Goal: Transaction & Acquisition: Download file/media

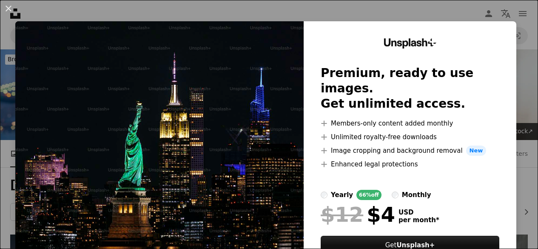
scroll to position [1462, 0]
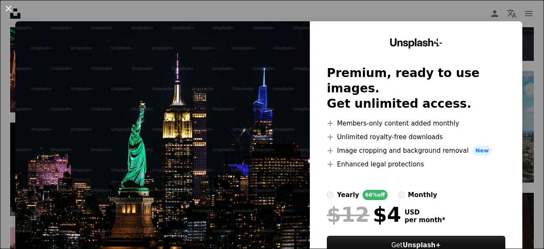
click at [9, 6] on button "An X shape" at bounding box center [8, 8] width 10 height 10
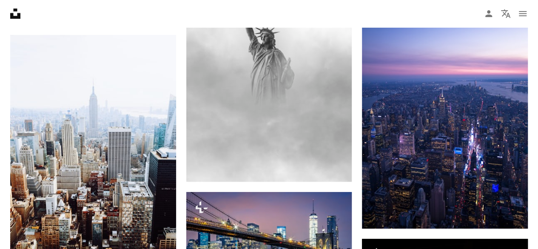
scroll to position [1802, 0]
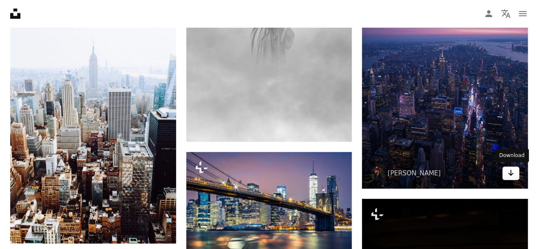
click at [511, 171] on icon "Arrow pointing down" at bounding box center [510, 173] width 7 height 10
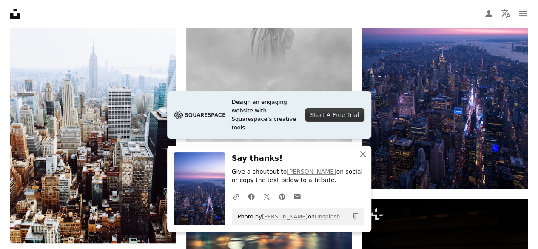
click at [363, 154] on icon "An X shape" at bounding box center [363, 154] width 10 height 10
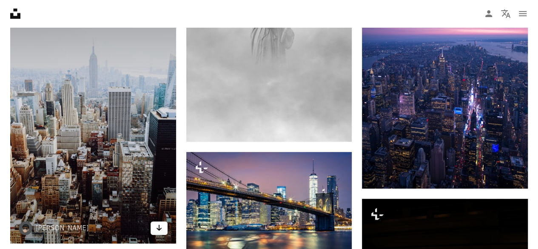
click at [160, 227] on icon "Download" at bounding box center [159, 228] width 6 height 6
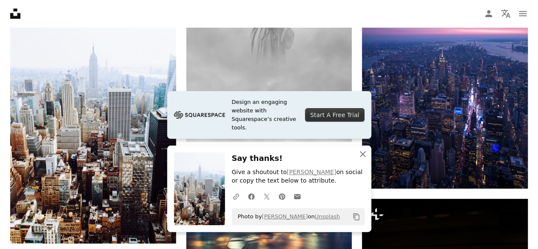
click at [364, 153] on icon "button" at bounding box center [363, 154] width 6 height 6
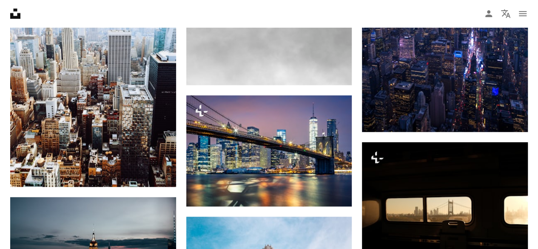
scroll to position [1932, 0]
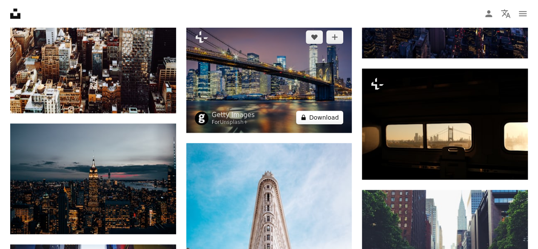
click at [318, 115] on button "A lock Download" at bounding box center [320, 118] width 48 height 14
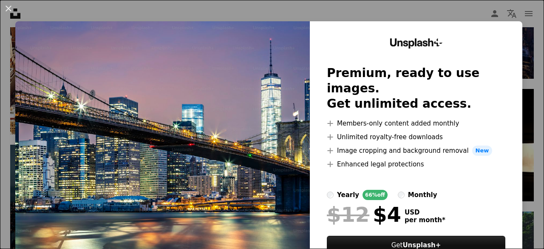
click at [237, 89] on img at bounding box center [162, 156] width 295 height 270
click at [270, 65] on img at bounding box center [162, 156] width 295 height 270
click at [220, 107] on img at bounding box center [162, 156] width 295 height 270
click at [9, 7] on button "An X shape" at bounding box center [8, 8] width 10 height 10
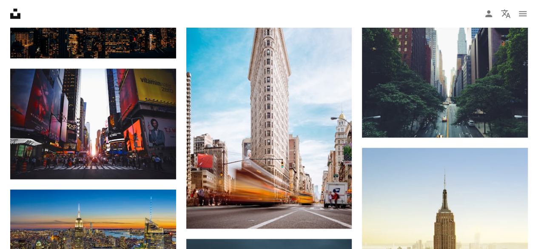
scroll to position [2125, 0]
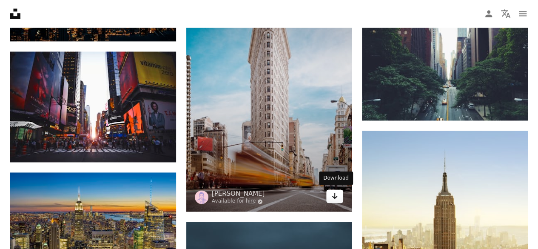
click at [336, 193] on icon "Arrow pointing down" at bounding box center [334, 195] width 7 height 10
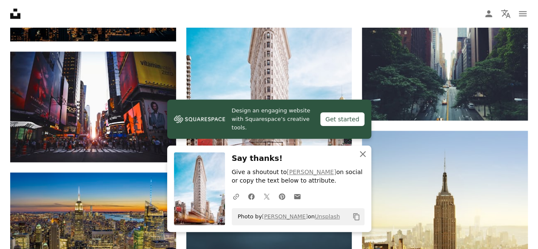
click at [363, 153] on icon "An X shape" at bounding box center [363, 154] width 10 height 10
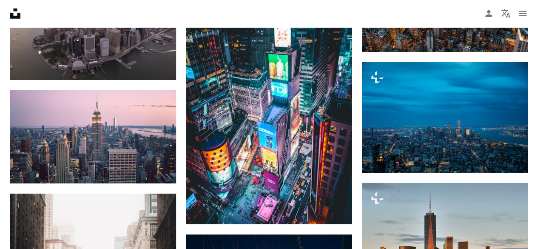
scroll to position [2890, 0]
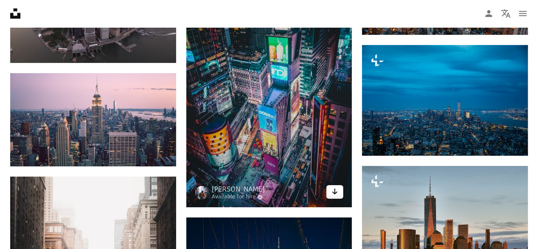
click at [336, 191] on icon "Download" at bounding box center [335, 191] width 6 height 6
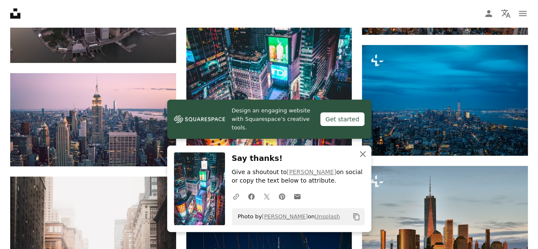
click at [362, 153] on icon "An X shape" at bounding box center [363, 154] width 10 height 10
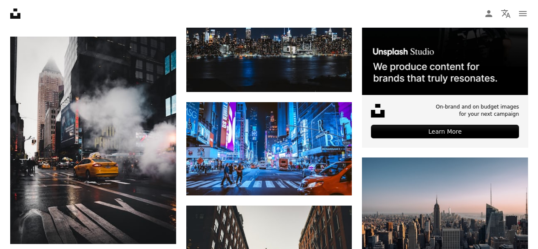
scroll to position [3264, 0]
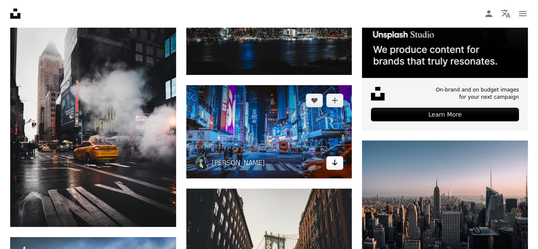
click at [338, 161] on link "Arrow pointing down" at bounding box center [334, 163] width 17 height 14
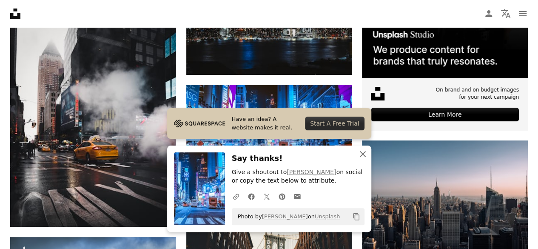
click at [361, 154] on icon "button" at bounding box center [363, 154] width 6 height 6
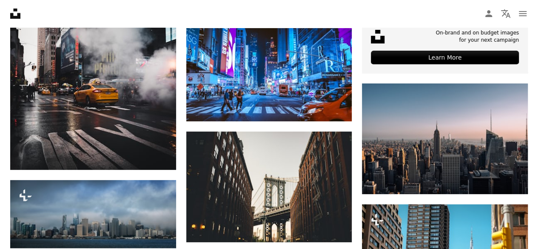
scroll to position [3332, 0]
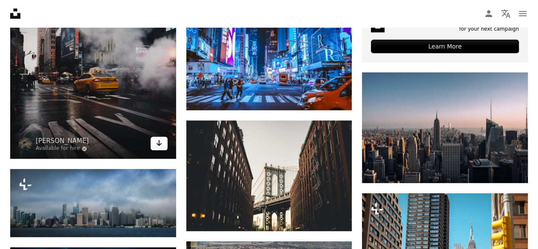
click at [161, 138] on icon "Arrow pointing down" at bounding box center [159, 143] width 7 height 10
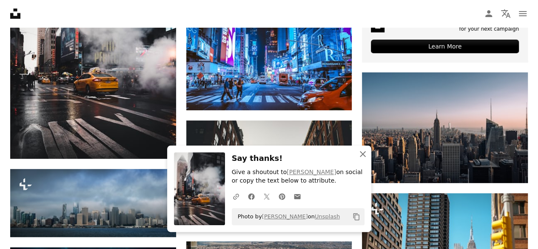
click at [363, 151] on icon "An X shape" at bounding box center [363, 154] width 10 height 10
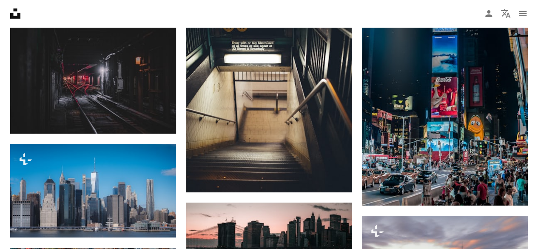
scroll to position [9471, 0]
